Goal: Check status

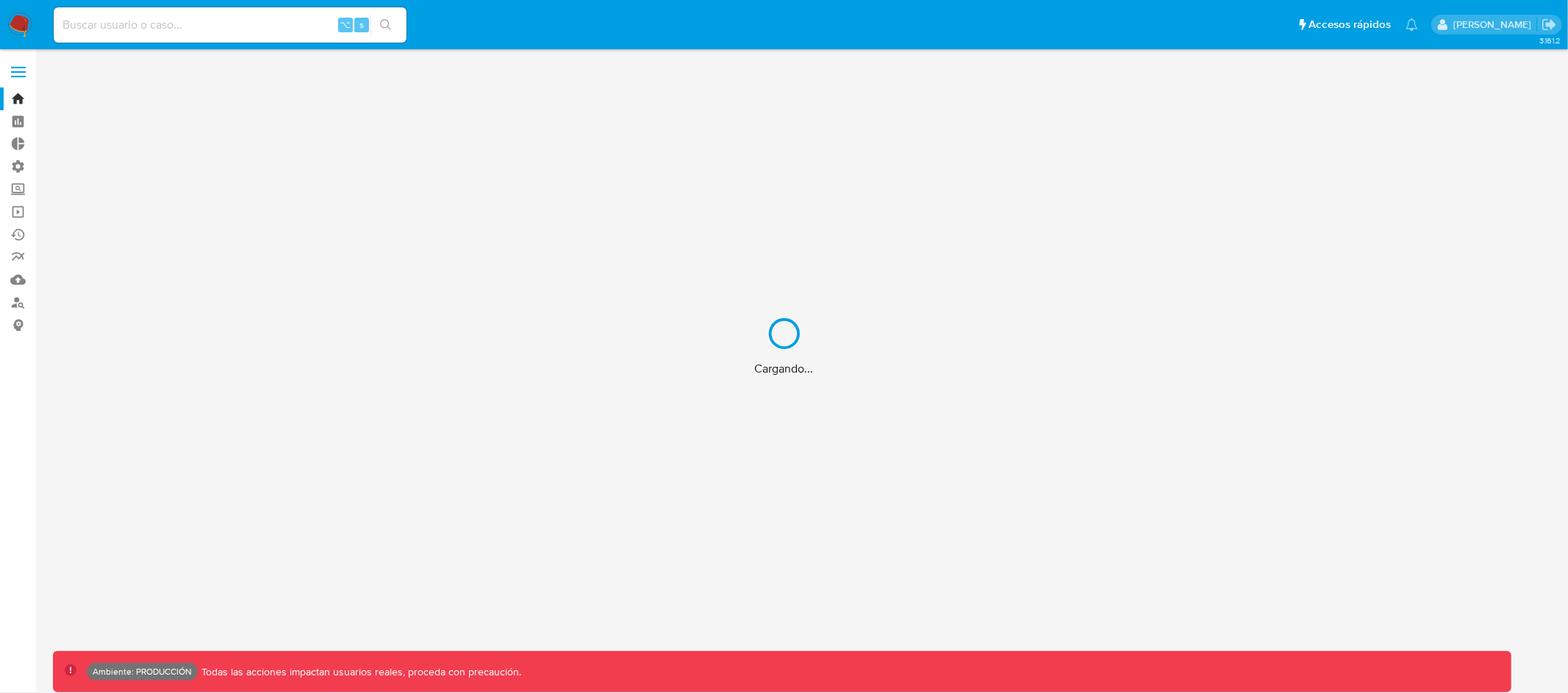
click at [302, 36] on div "Cargando..." at bounding box center [784, 346] width 1568 height 693
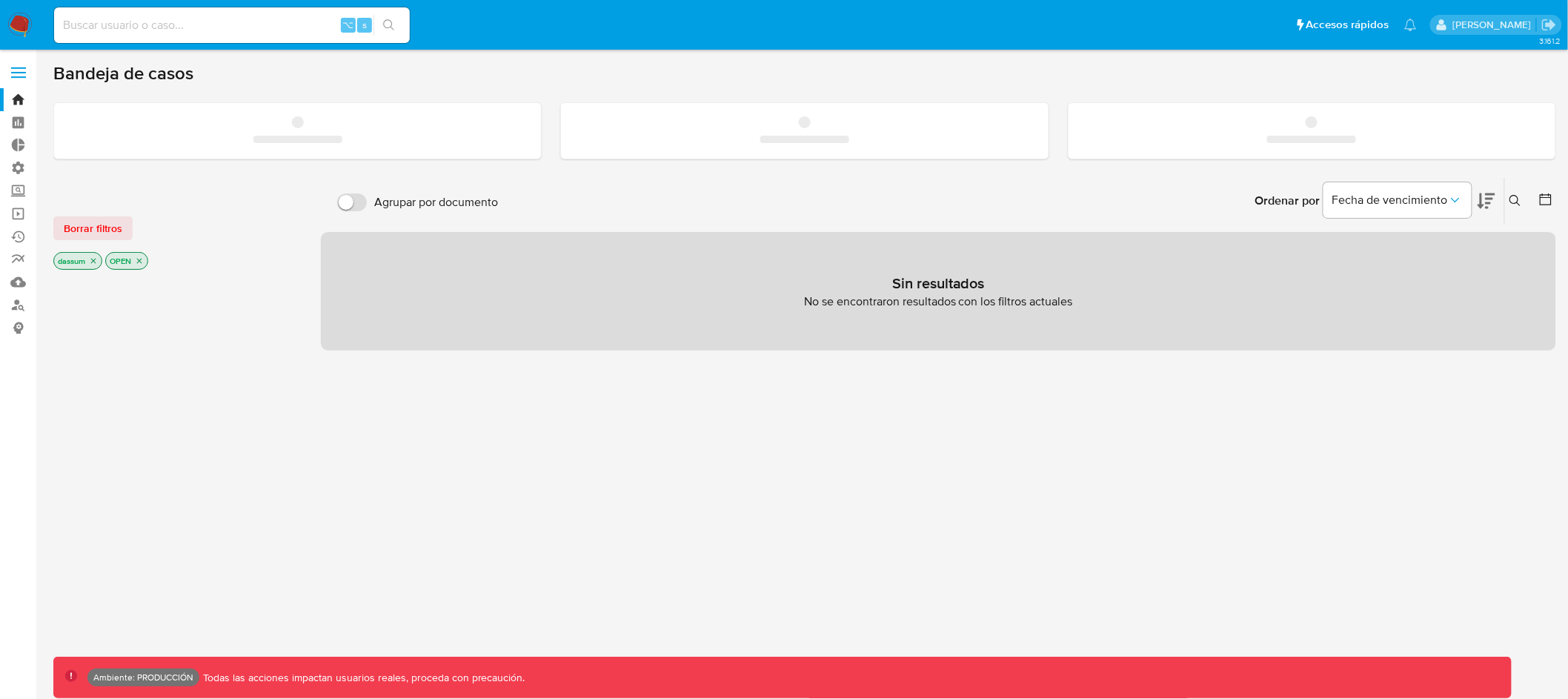
click at [269, 34] on input at bounding box center [232, 24] width 356 height 19
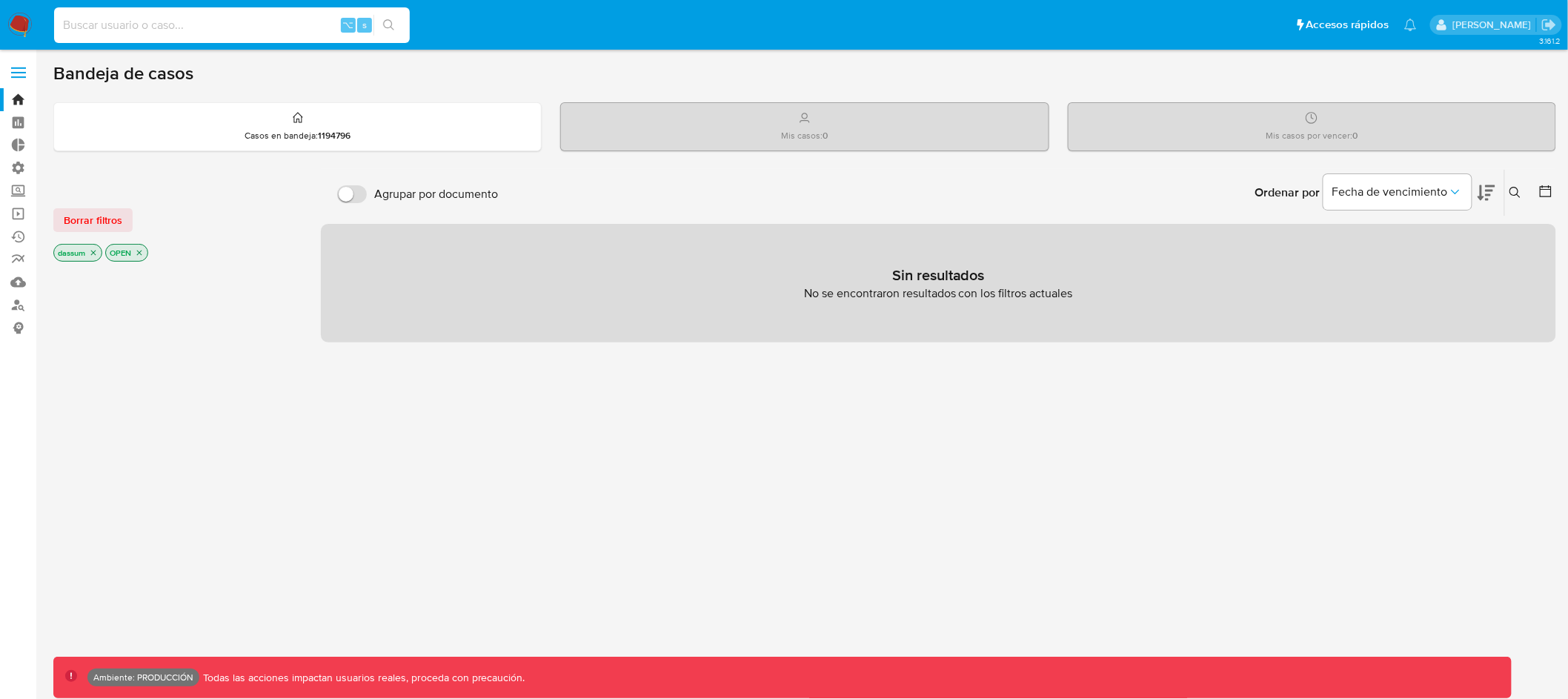
paste input "2466538284"
type input "2466538284"
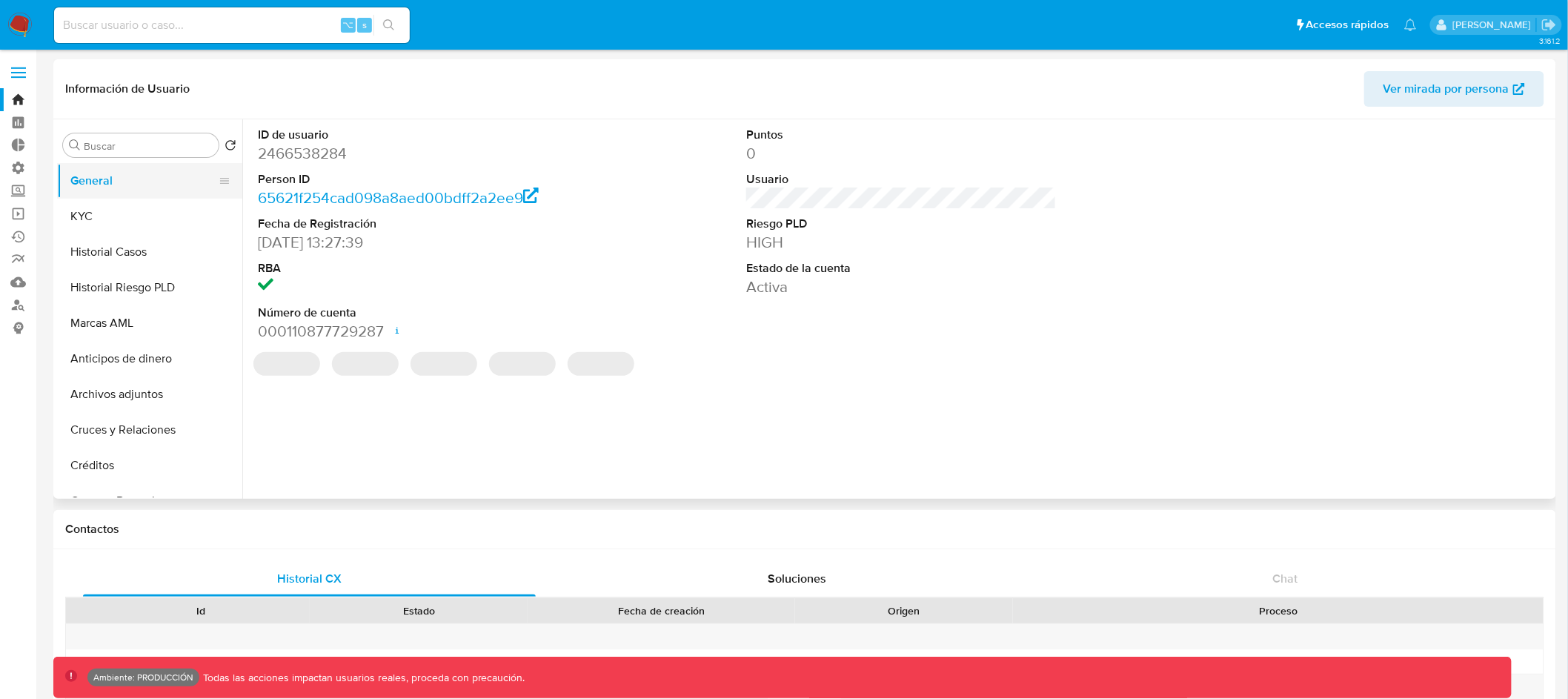
select select "10"
click at [144, 210] on button "KYC" at bounding box center [144, 216] width 174 height 36
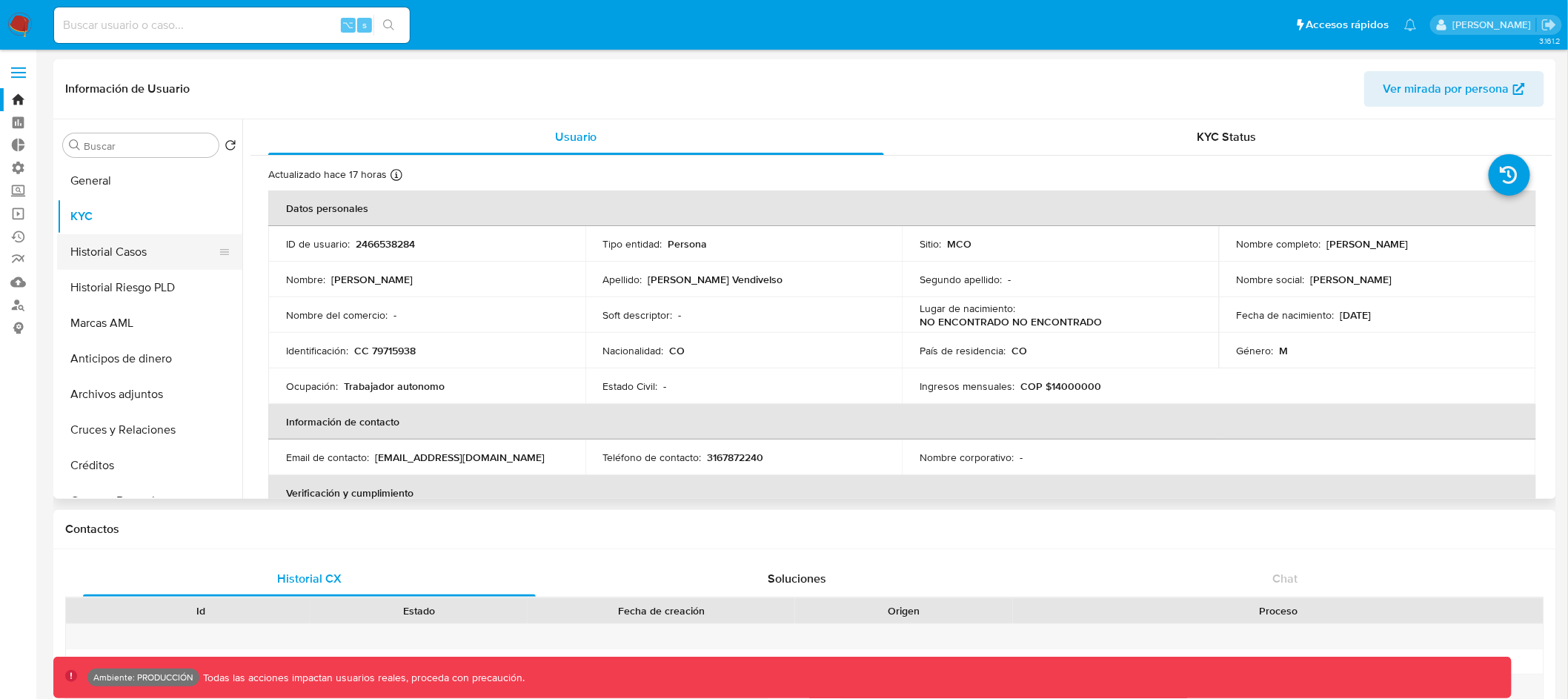
click at [152, 246] on button "Historial Casos" at bounding box center [144, 251] width 174 height 36
